Goal: Transaction & Acquisition: Purchase product/service

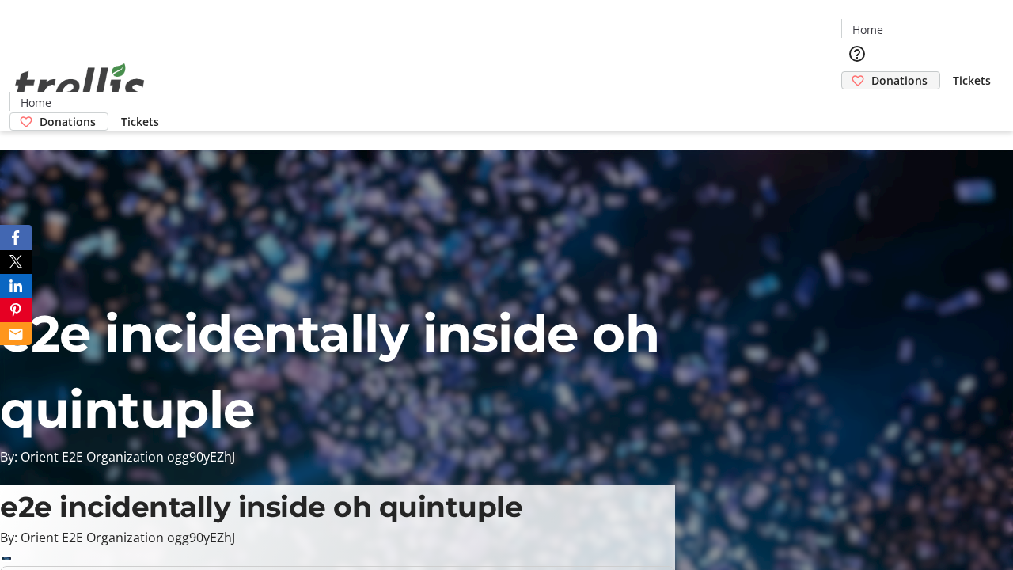
click at [871, 72] on span "Donations" at bounding box center [899, 80] width 56 height 17
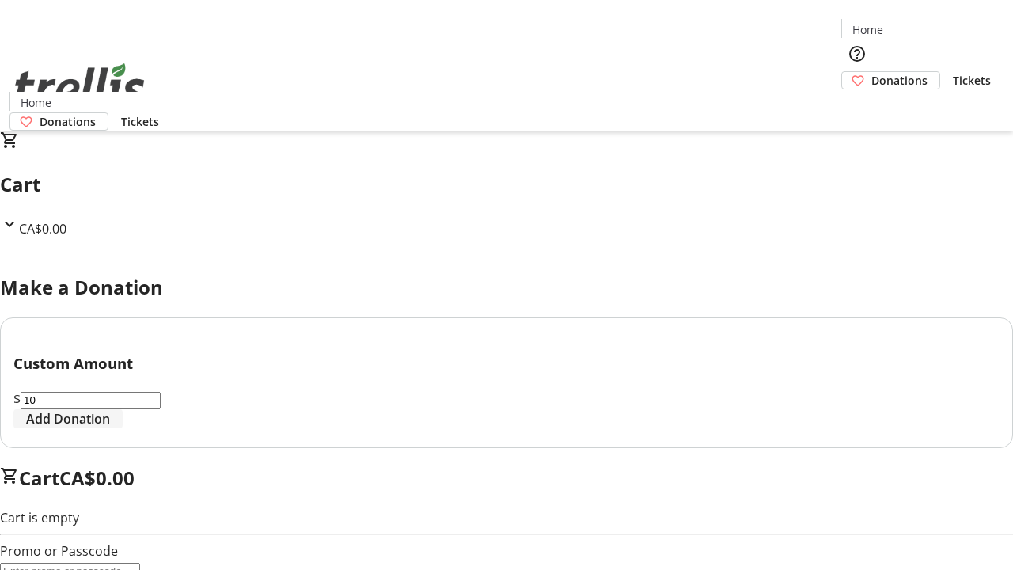
click at [110, 428] on span "Add Donation" at bounding box center [68, 418] width 84 height 19
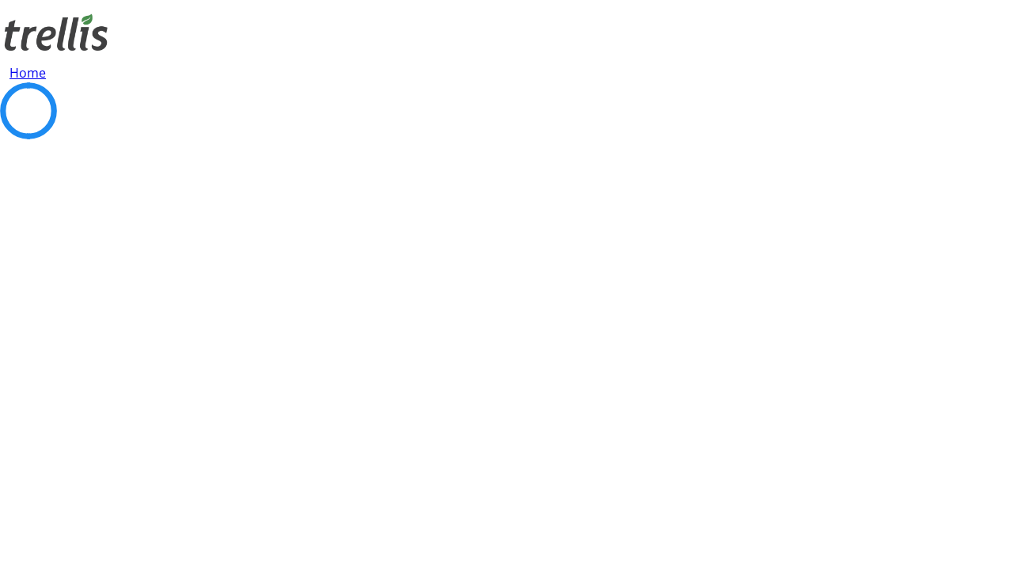
select select "CA"
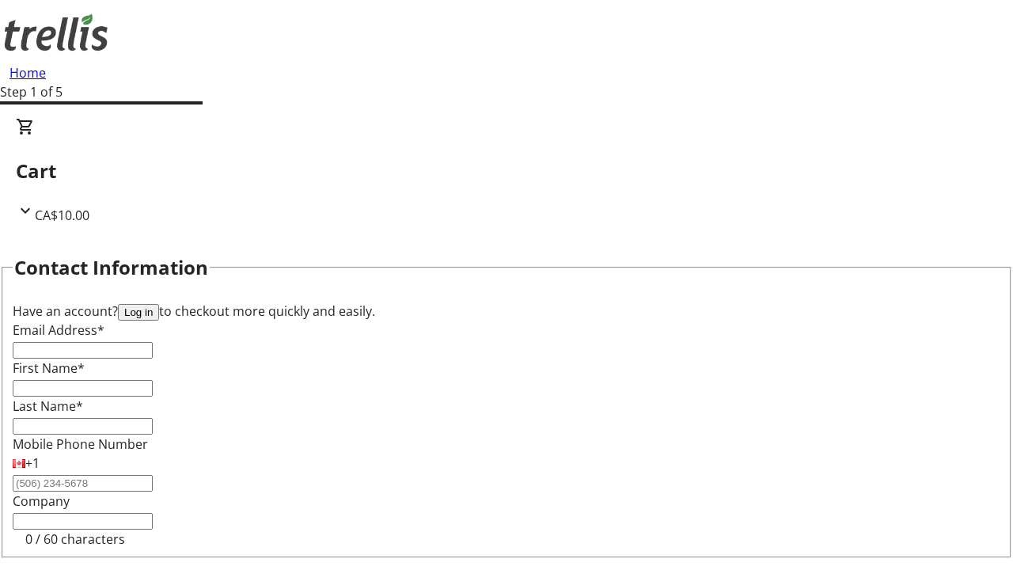
click at [159, 304] on button "Log in" at bounding box center [138, 312] width 41 height 17
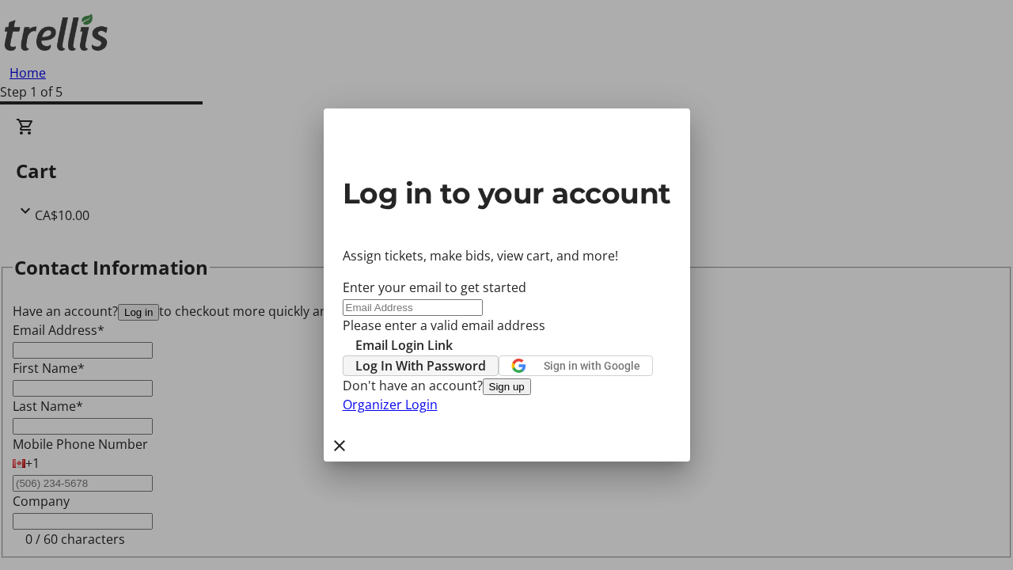
click at [486, 356] on span "Log In With Password" at bounding box center [420, 365] width 131 height 19
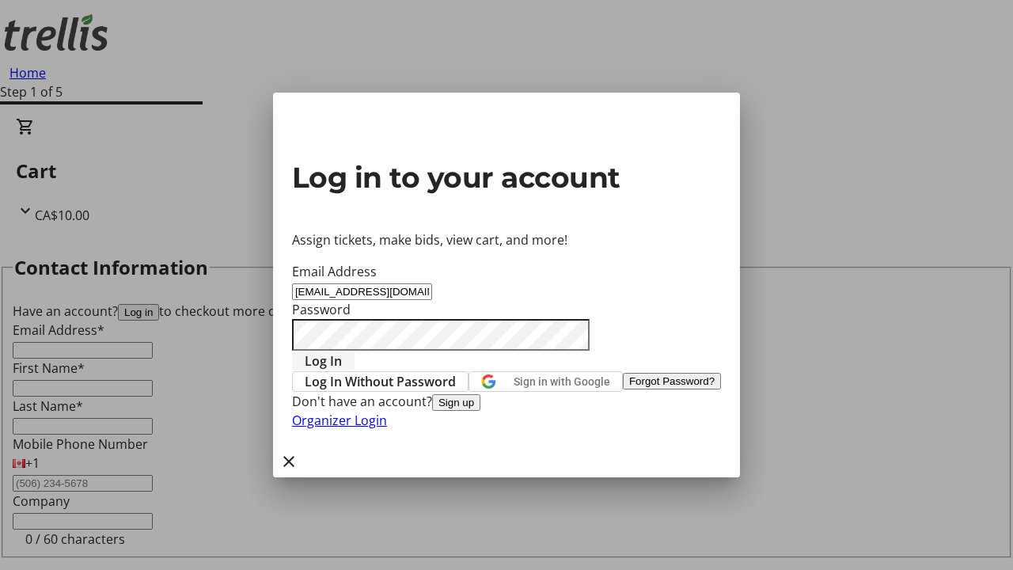
click at [342, 351] on span "Log In" at bounding box center [323, 360] width 37 height 19
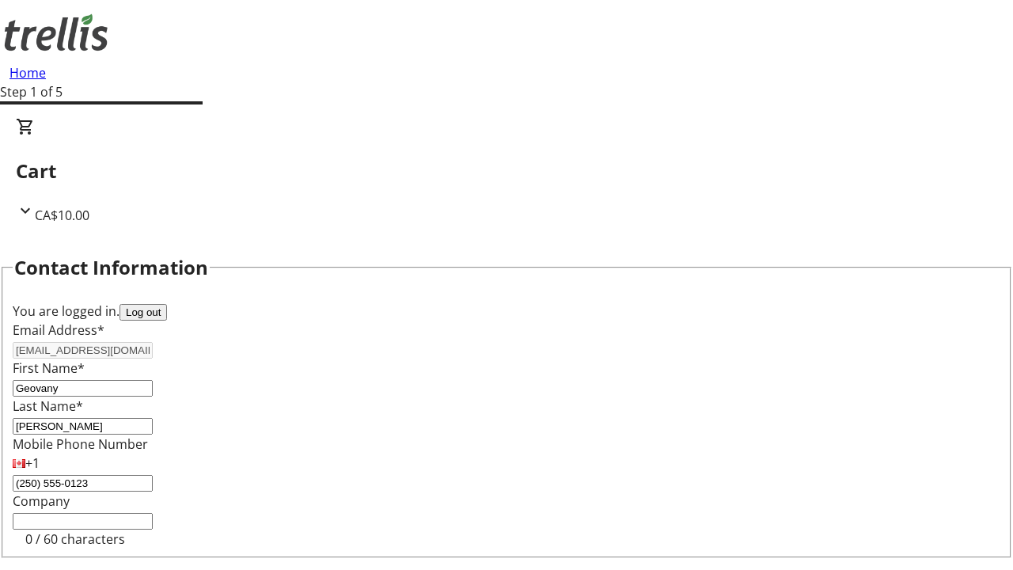
select select "CA"
type input "[STREET_ADDRESS][PERSON_NAME]"
type input "Kelowna"
select select "BC"
type input "Kelowna"
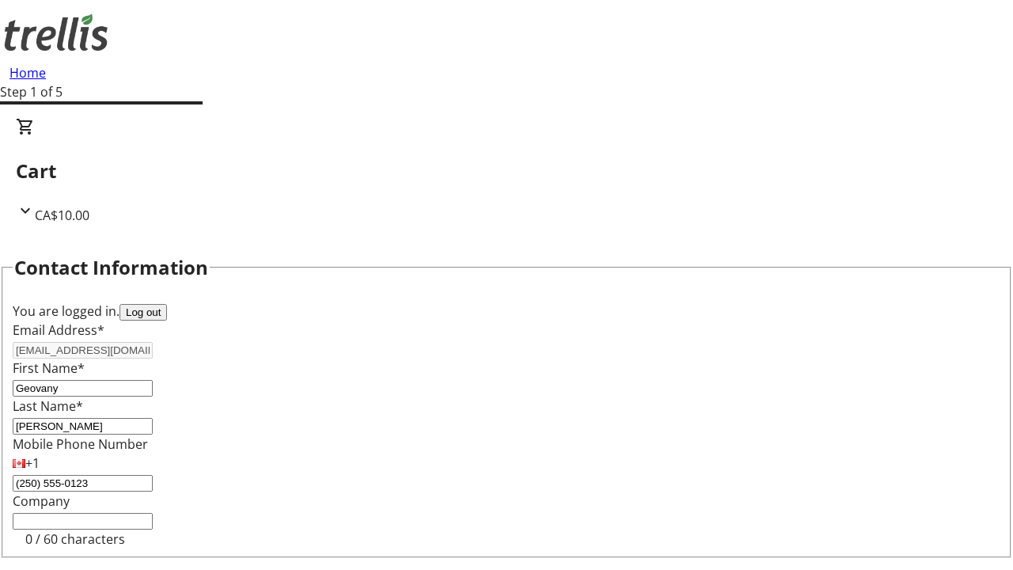
type input "V1Y 0C2"
